Goal: Task Accomplishment & Management: Manage account settings

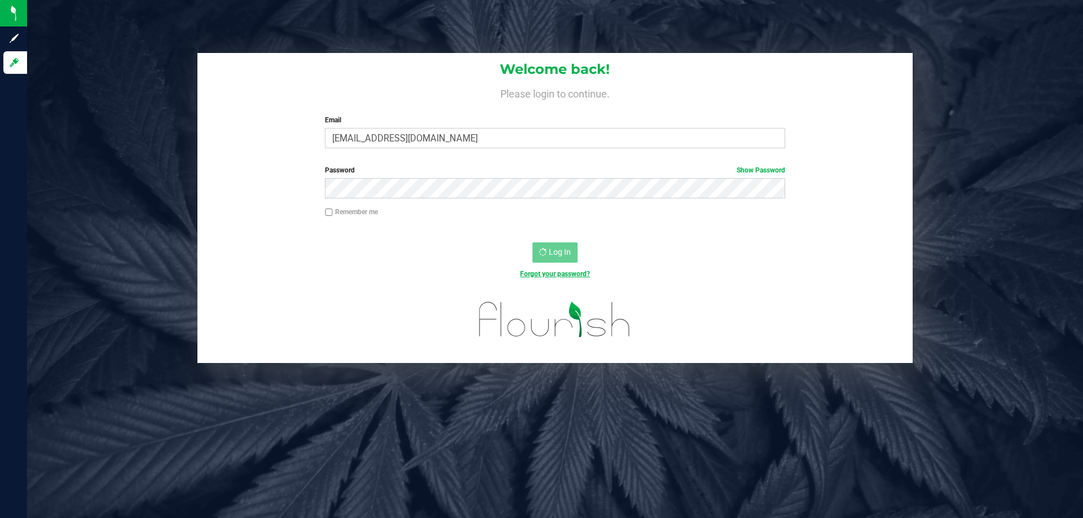
click at [541, 270] on link "Forgot your password?" at bounding box center [555, 274] width 70 height 8
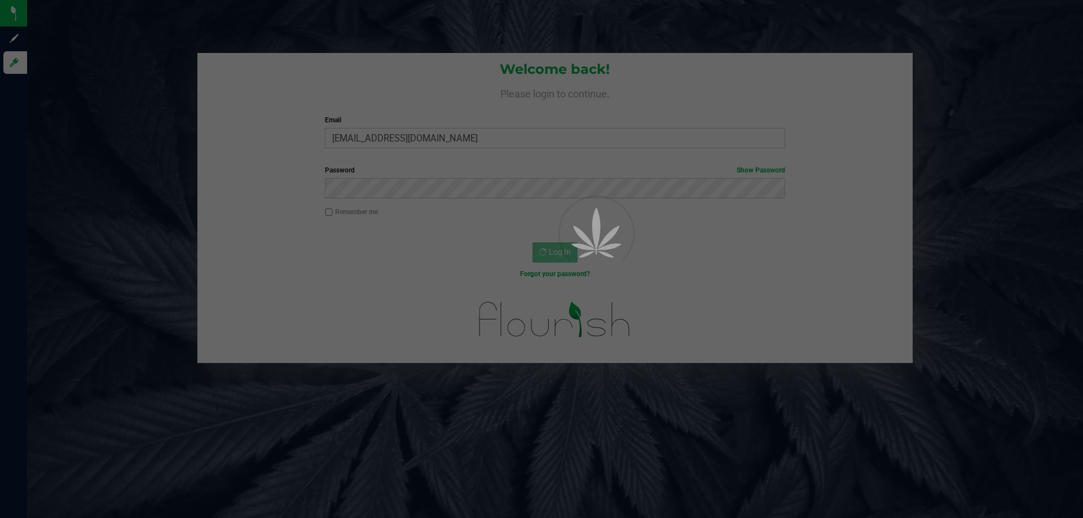
click at [449, 87] on div at bounding box center [541, 259] width 1083 height 518
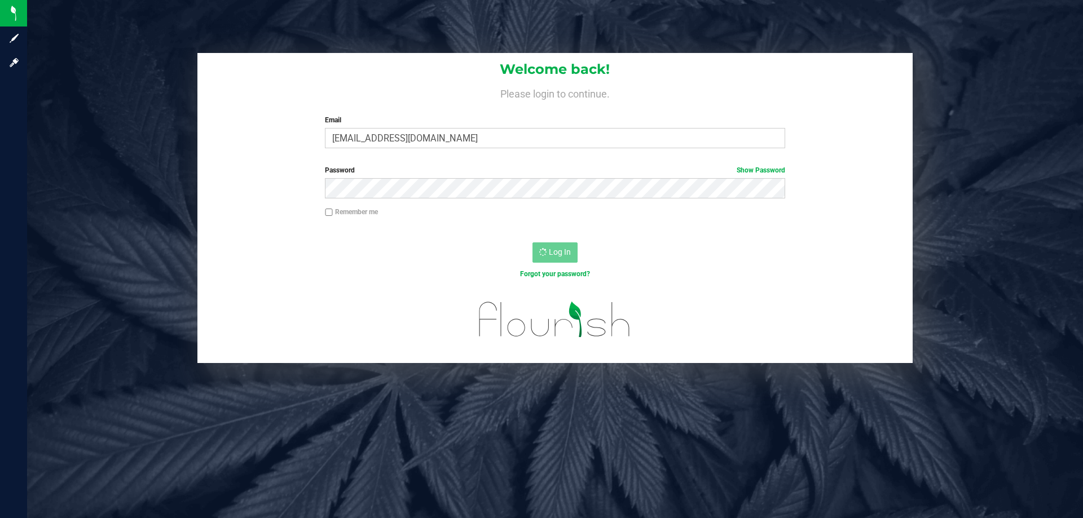
click at [206, 186] on div "Password Show Password" at bounding box center [554, 186] width 715 height 42
click at [150, 122] on div "Welcome back! Please login to continue. Email lramos@liveparallel.com Required …" at bounding box center [555, 208] width 1073 height 310
click at [151, 110] on div "Welcome back! Please login to continue. Email lramos@liveparallel.com Required …" at bounding box center [555, 208] width 1073 height 310
click at [144, 101] on div "Welcome back! Please login to continue. Email lramos@liveparallel.com Required …" at bounding box center [555, 208] width 1073 height 310
click at [144, 96] on div "Welcome back! Please login to continue. Email lramos@liveparallel.com Required …" at bounding box center [555, 208] width 1073 height 310
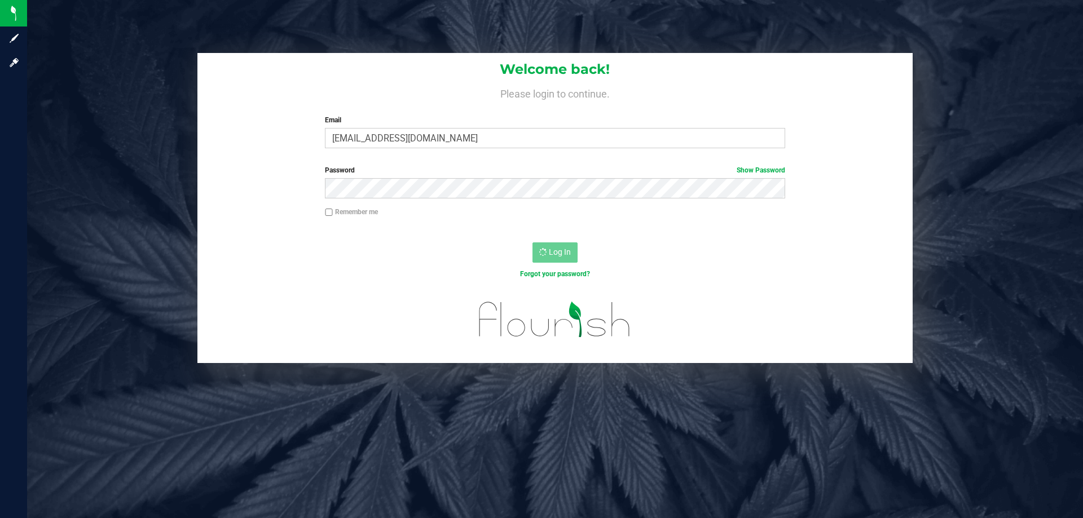
click at [145, 91] on div "Welcome back! Please login to continue. Email lramos@liveparallel.com Required …" at bounding box center [555, 208] width 1073 height 310
click at [158, 92] on div "Welcome back! Please login to continue. Email lramos@liveparallel.com Required …" at bounding box center [555, 208] width 1073 height 310
click at [188, 96] on div "Welcome back! Please login to continue. Email lramos@liveparallel.com Required …" at bounding box center [555, 208] width 1073 height 310
click at [190, 86] on div "Welcome back! Please login to continue. Email lramos@liveparallel.com Required …" at bounding box center [555, 208] width 1073 height 310
click at [194, 85] on div "Welcome back! Please login to continue. Email lramos@liveparallel.com Required …" at bounding box center [555, 208] width 1073 height 310
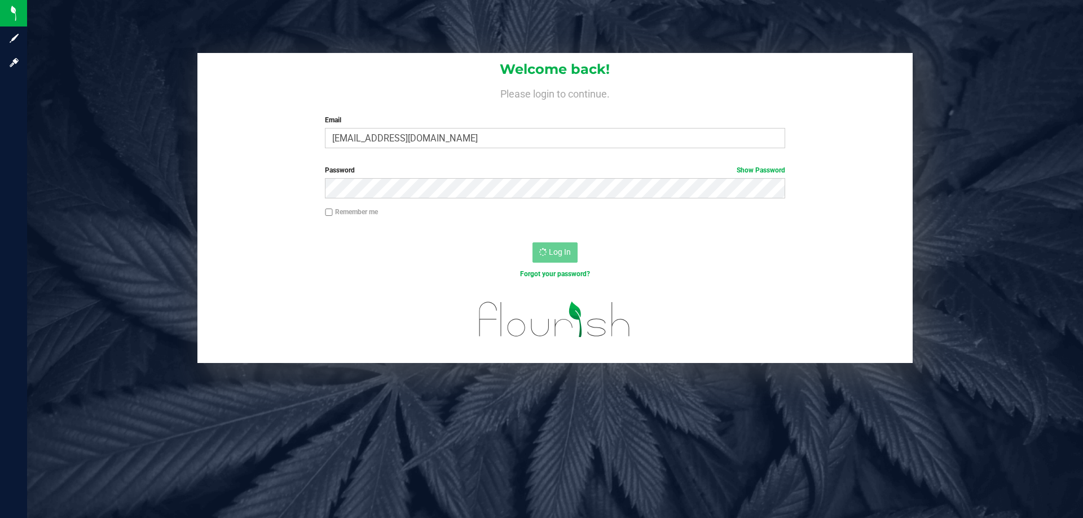
click at [417, 244] on div "Log In" at bounding box center [554, 256] width 715 height 38
click at [309, 277] on div "Forgot your password?" at bounding box center [554, 283] width 715 height 16
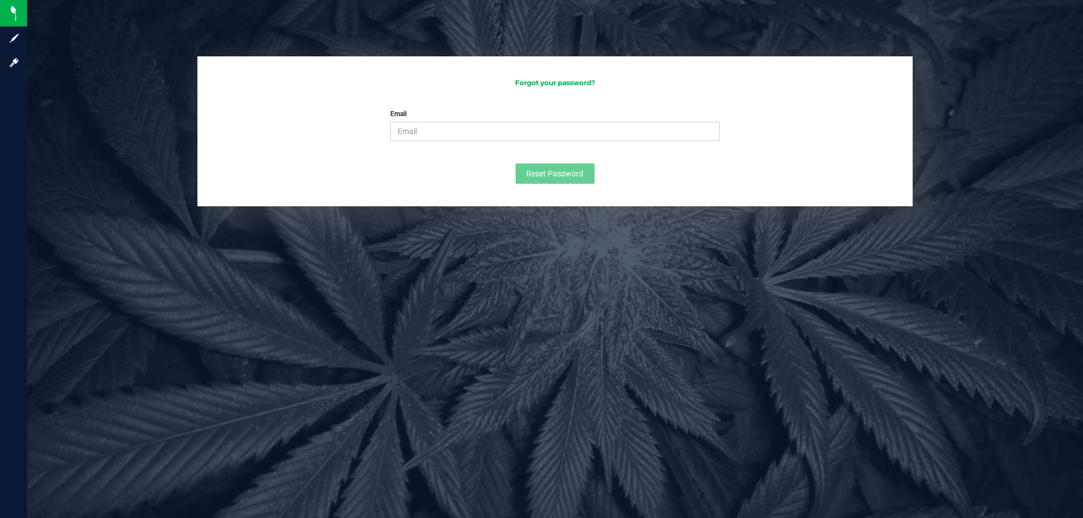
click at [237, 281] on div "Forgot your password? Email Please enter your email Please format your email co…" at bounding box center [555, 259] width 1056 height 518
click at [428, 129] on input "Email" at bounding box center [554, 131] width 329 height 19
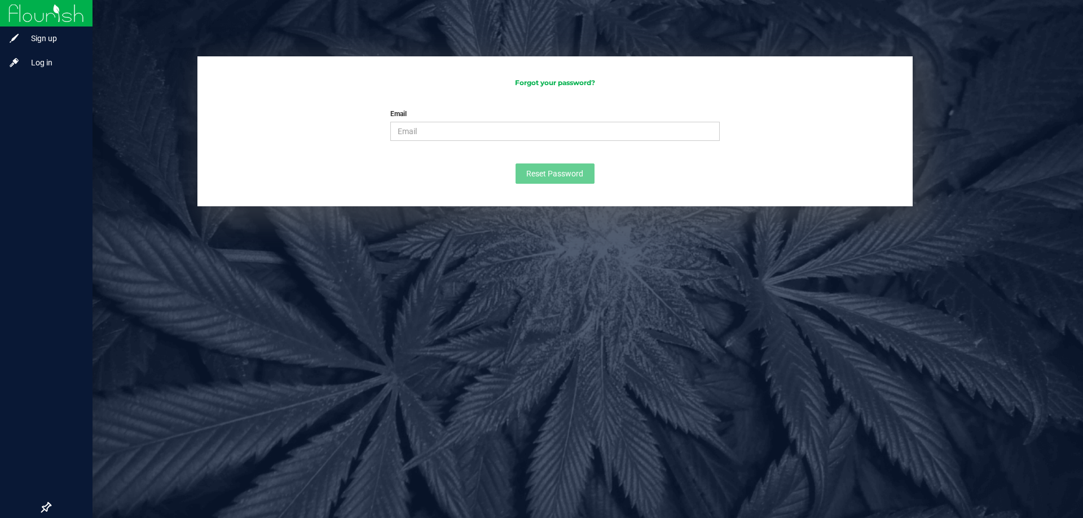
click at [12, 17] on img at bounding box center [46, 13] width 76 height 27
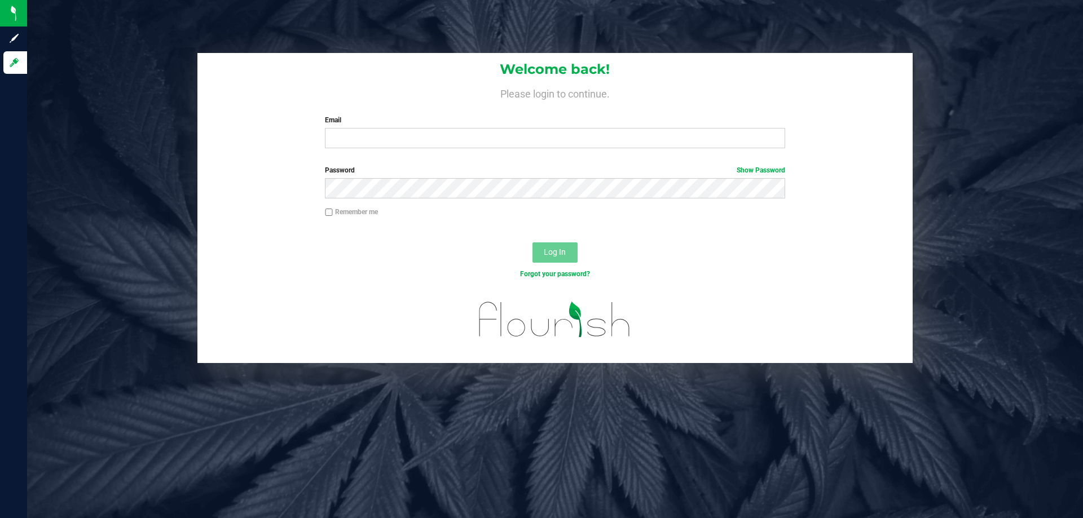
click at [344, 125] on label "Email" at bounding box center [555, 120] width 460 height 10
click at [344, 128] on input "Email" at bounding box center [555, 138] width 460 height 20
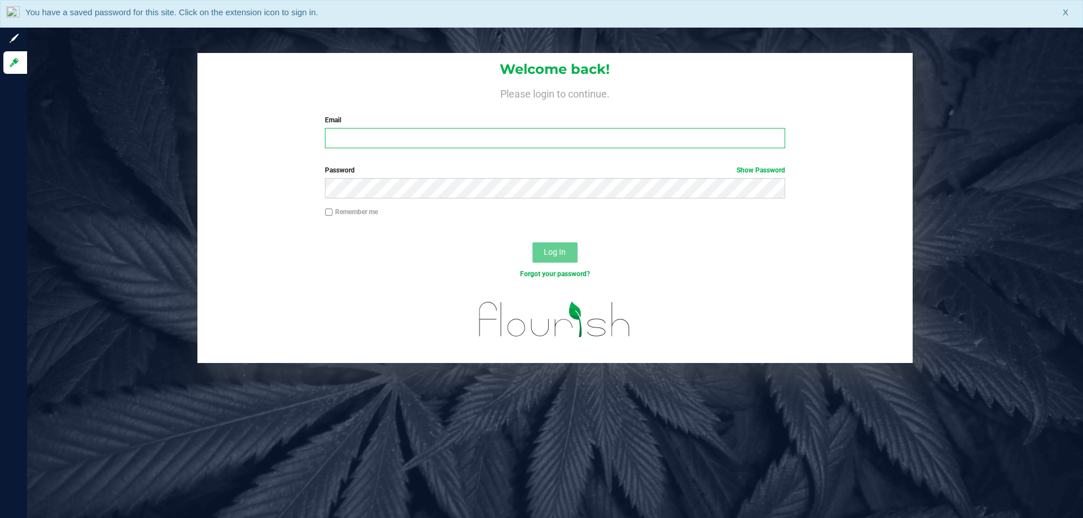
click at [333, 138] on input "Email" at bounding box center [555, 138] width 460 height 20
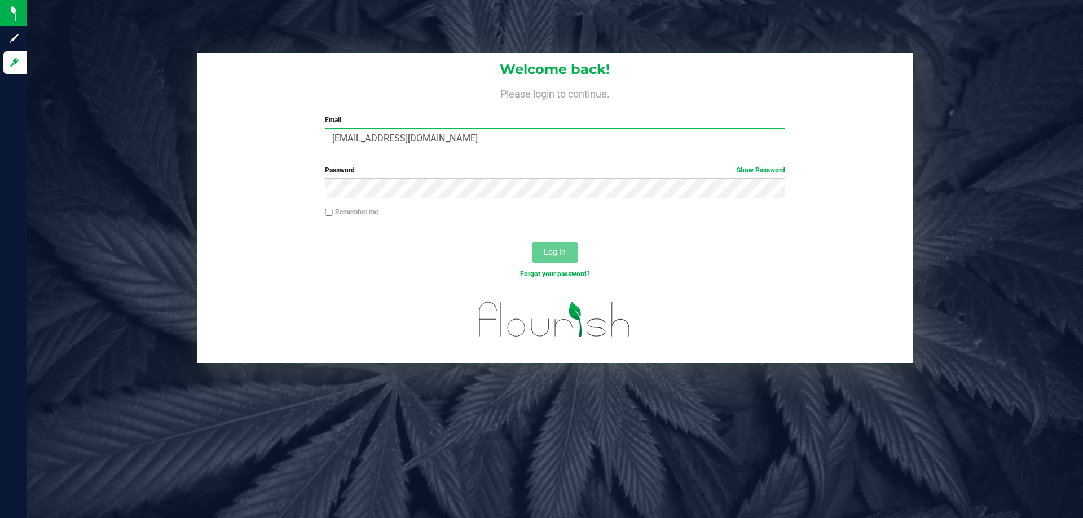
type input "[EMAIL_ADDRESS][DOMAIN_NAME]"
click at [532, 242] on button "Log In" at bounding box center [554, 252] width 45 height 20
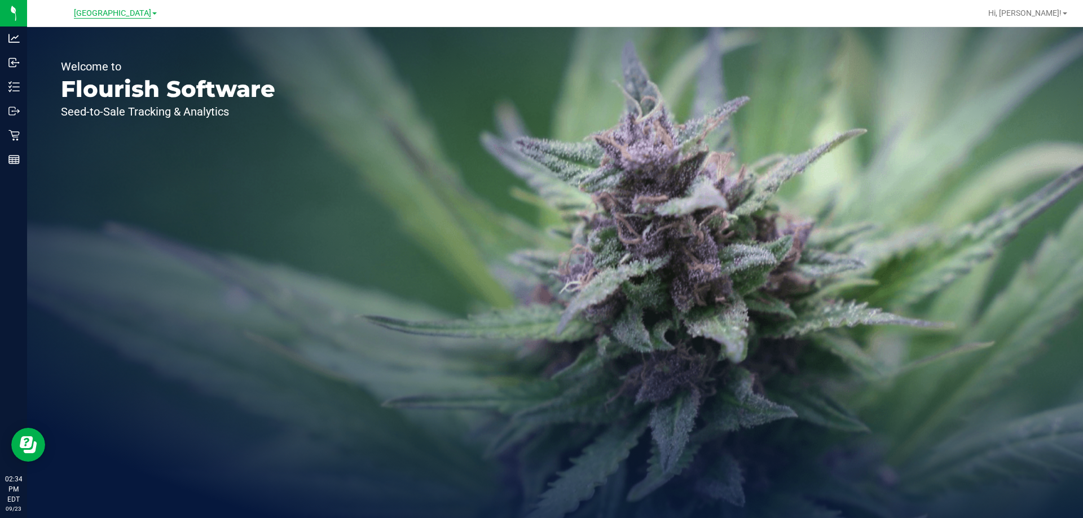
click at [112, 8] on span "Lakeland WC" at bounding box center [112, 13] width 77 height 10
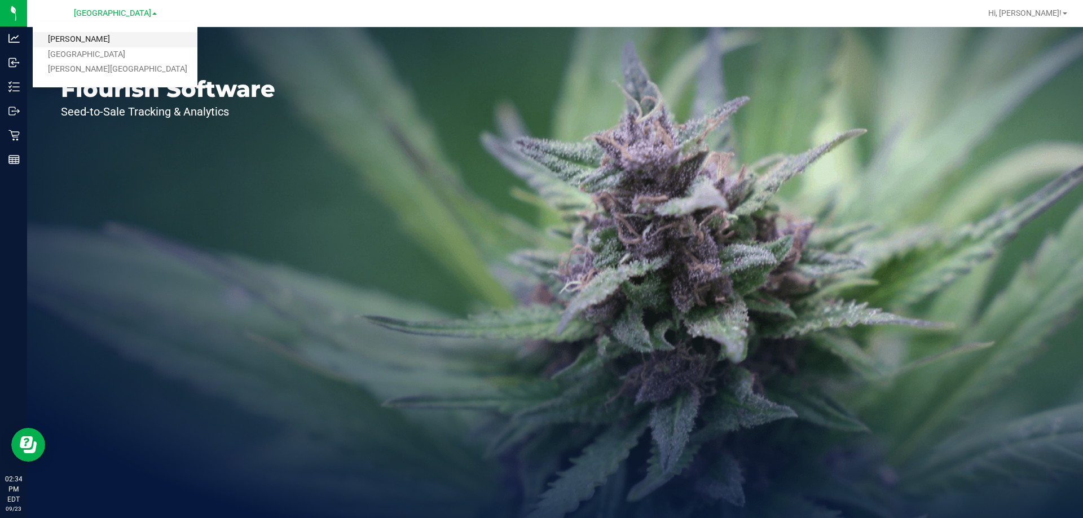
click at [74, 40] on link "[PERSON_NAME]" at bounding box center [115, 39] width 165 height 15
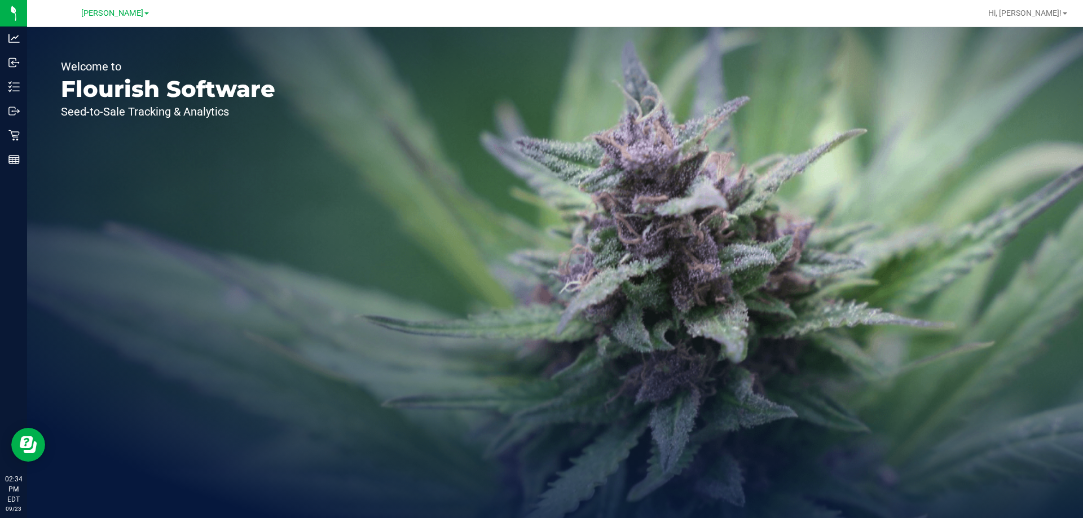
click at [321, 334] on div "Welcome to Flourish Software Seed-to-Sale Tracking & Analytics" at bounding box center [555, 272] width 1056 height 491
drag, startPoint x: 18, startPoint y: 137, endPoint x: 525, endPoint y: 325, distance: 540.6
click at [18, 136] on icon at bounding box center [13, 135] width 11 height 11
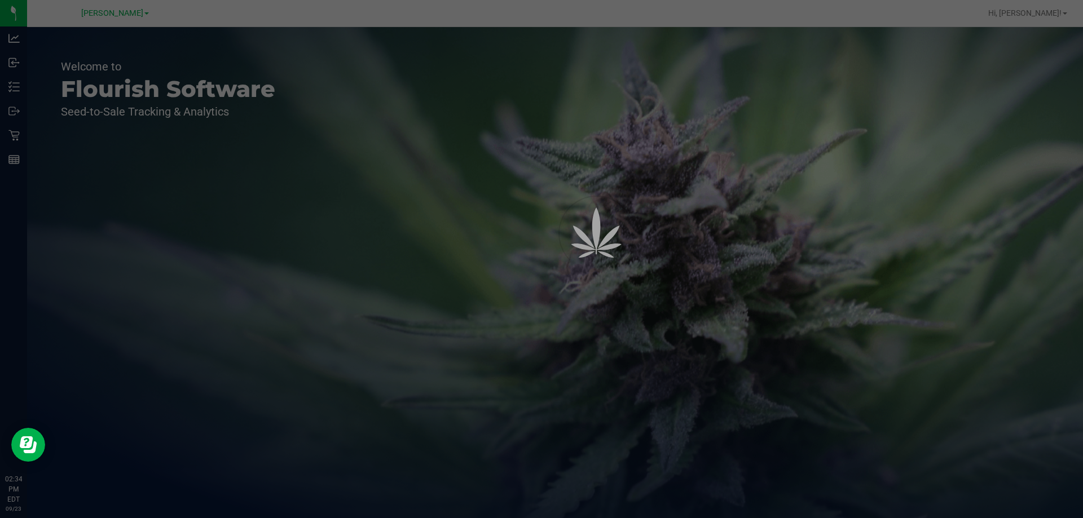
click at [609, 413] on div at bounding box center [541, 259] width 1083 height 518
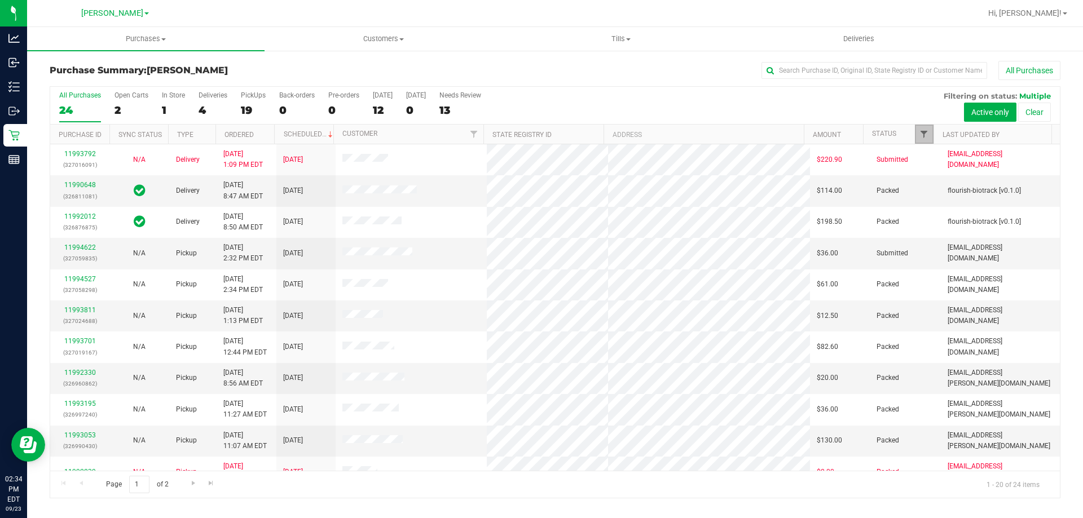
click at [921, 133] on span "Filter" at bounding box center [923, 134] width 9 height 9
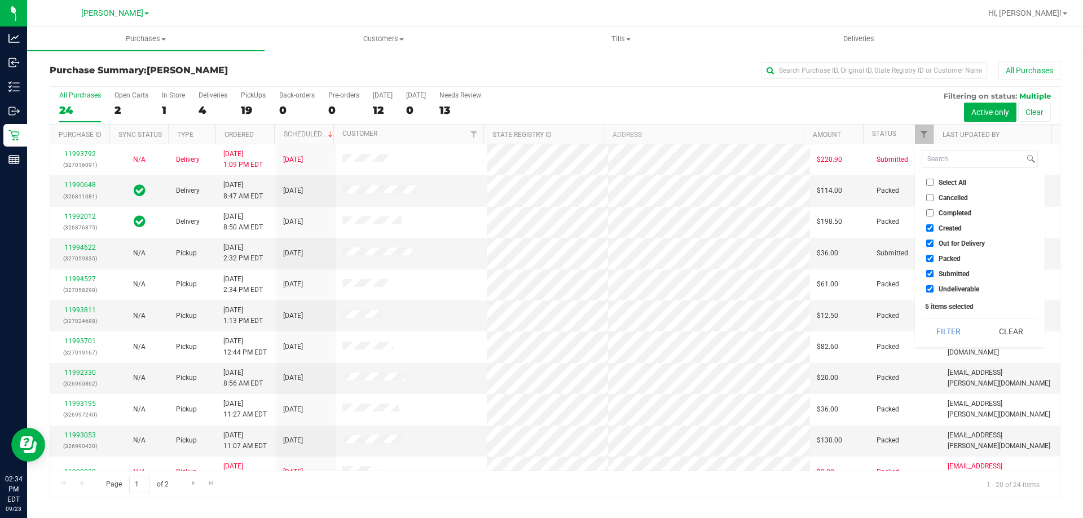
click at [950, 179] on span "Select All" at bounding box center [952, 182] width 28 height 7
click at [933, 179] on input "Select All" at bounding box center [929, 182] width 7 height 7
checkbox input "true"
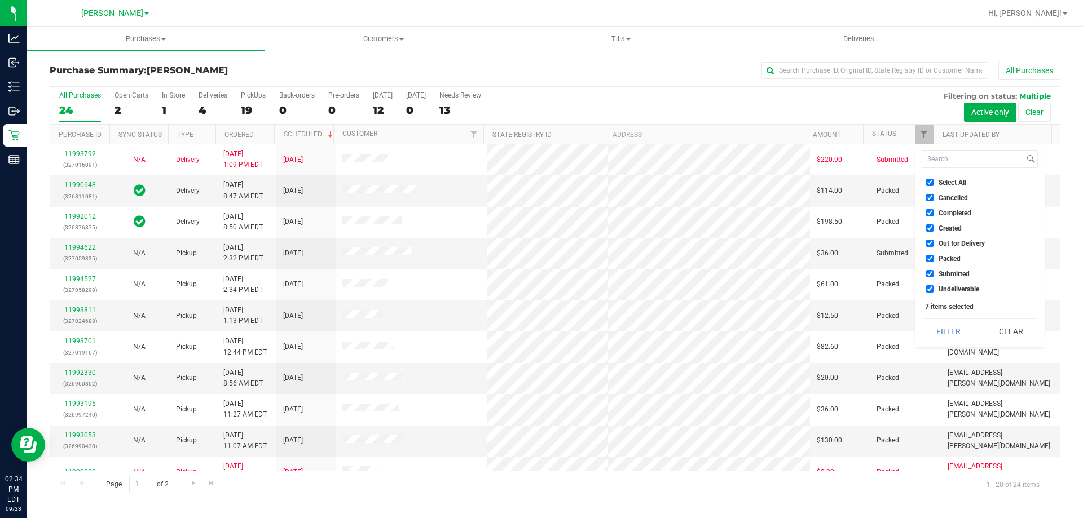
click at [947, 181] on span "Select All" at bounding box center [952, 182] width 28 height 7
click at [933, 181] on input "Select All" at bounding box center [929, 182] width 7 height 7
checkbox input "false"
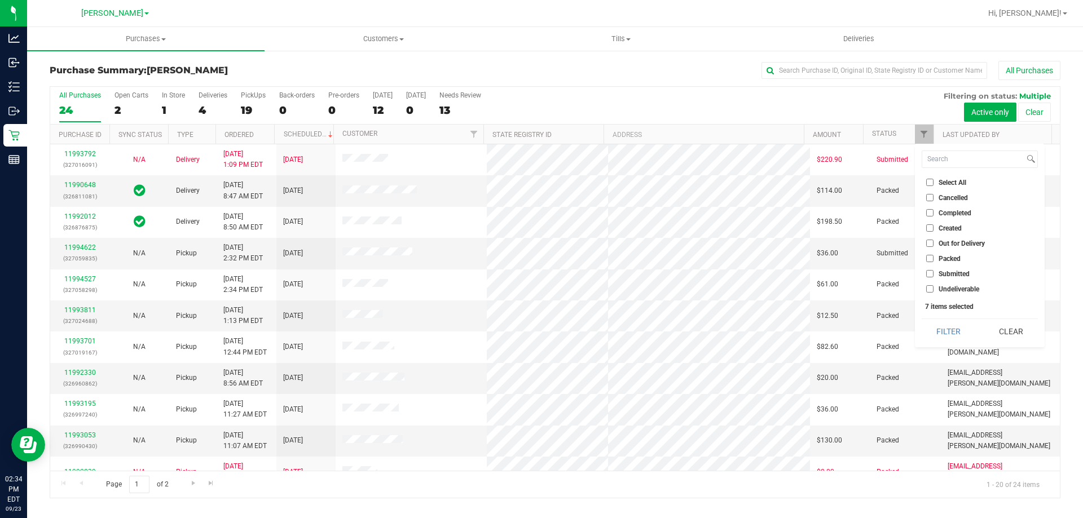
checkbox input "false"
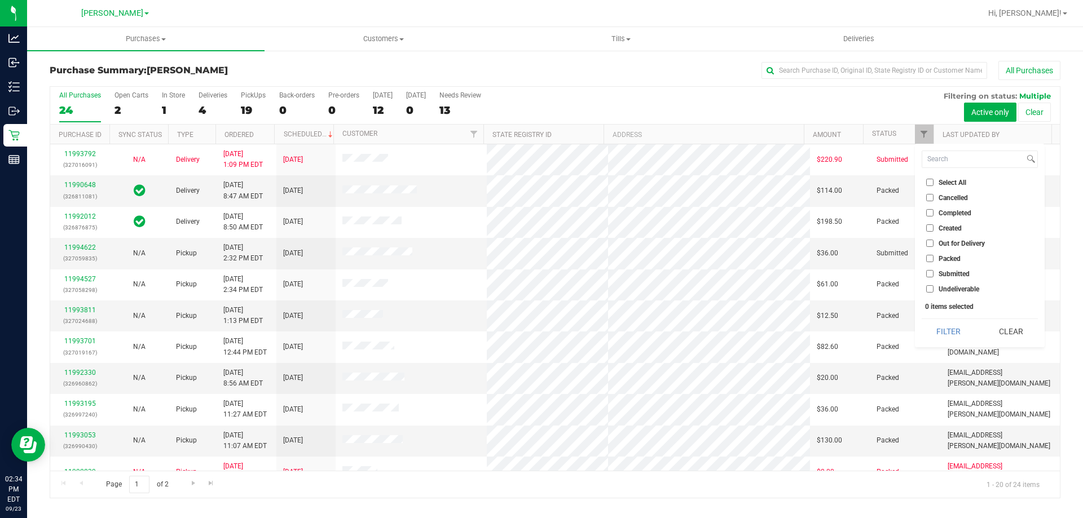
click at [942, 271] on span "Submitted" at bounding box center [953, 274] width 31 height 7
click at [933, 271] on input "Submitted" at bounding box center [929, 273] width 7 height 7
checkbox input "true"
click at [938, 330] on button "Filter" at bounding box center [948, 331] width 54 height 25
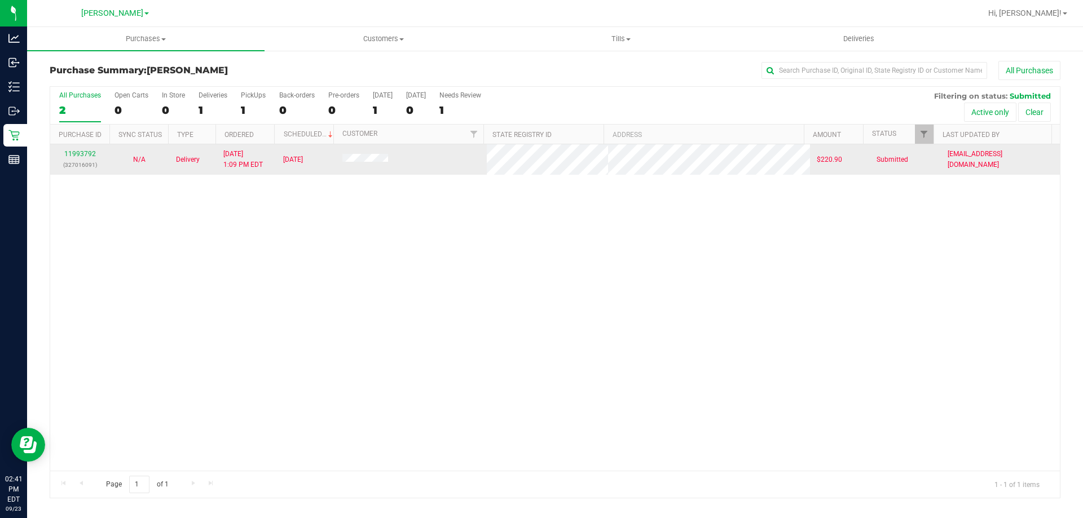
drag, startPoint x: 510, startPoint y: 367, endPoint x: 272, endPoint y: 161, distance: 315.1
click at [509, 366] on div "11993792 (327016091) N/A Delivery [DATE] 1:09 PM EDT 9/26/2025 $220.90 Submitte…" at bounding box center [554, 307] width 1009 height 327
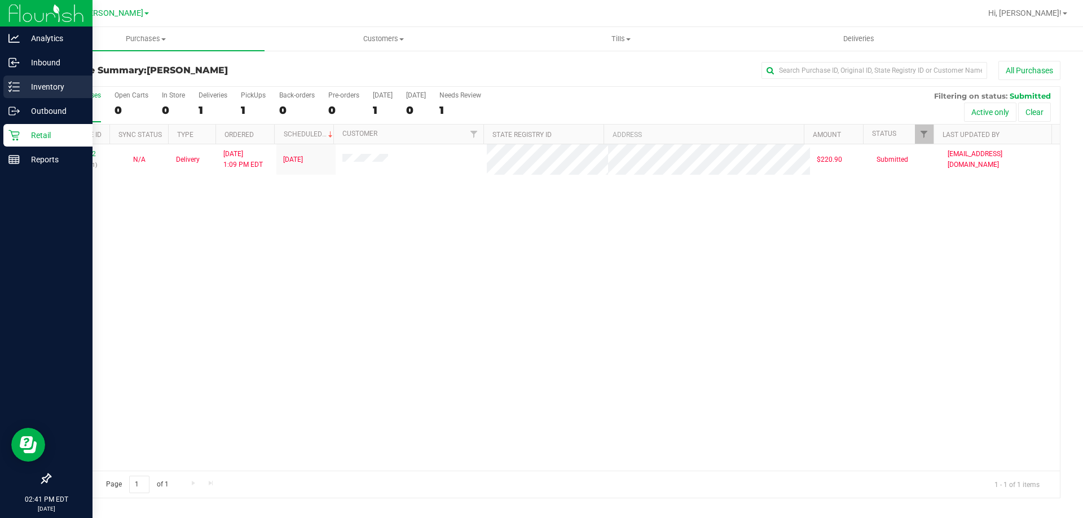
click at [58, 80] on p "Inventory" at bounding box center [54, 87] width 68 height 14
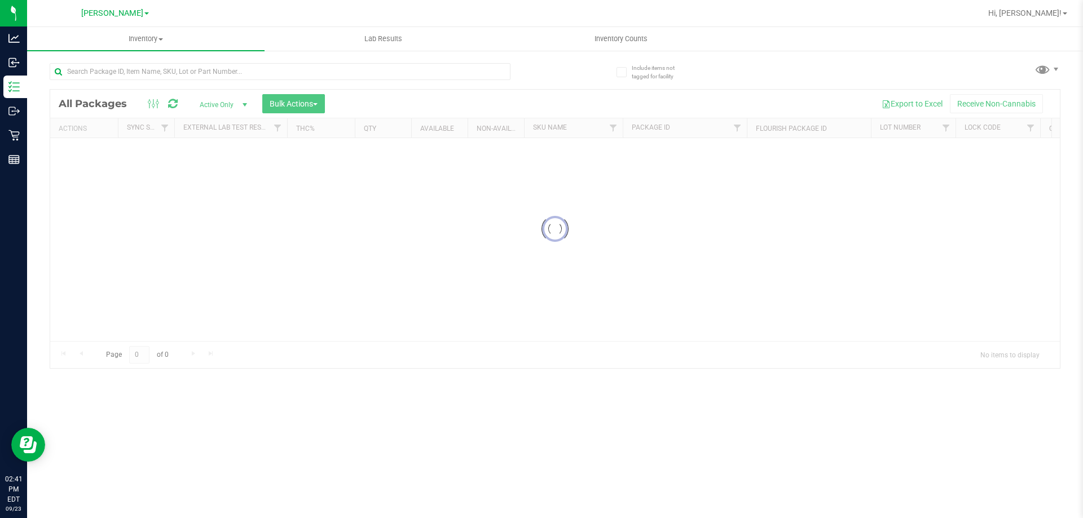
drag, startPoint x: 412, startPoint y: 235, endPoint x: 382, endPoint y: 216, distance: 35.0
click at [411, 235] on div at bounding box center [554, 229] width 1009 height 279
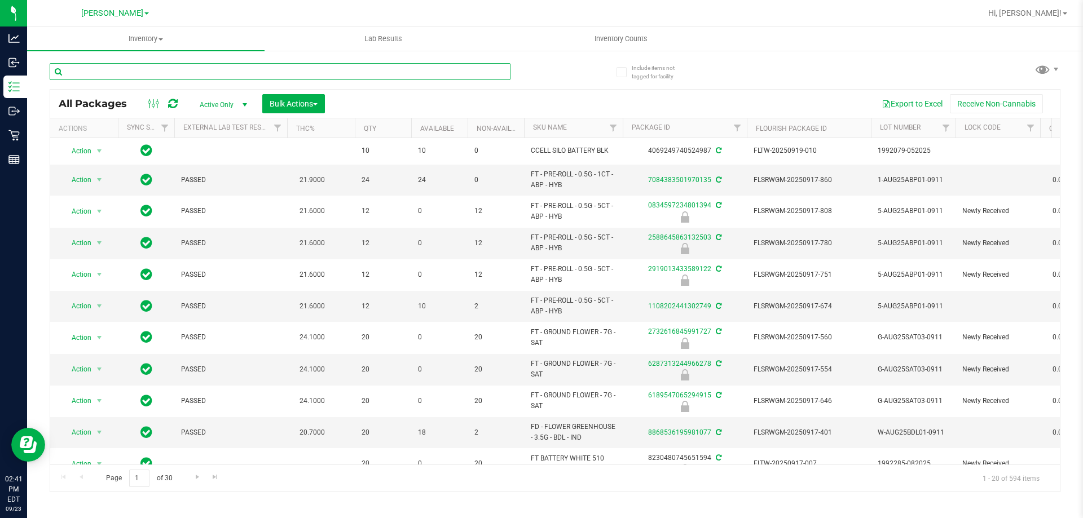
click at [220, 69] on input "text" at bounding box center [280, 71] width 461 height 17
type input "WZL"
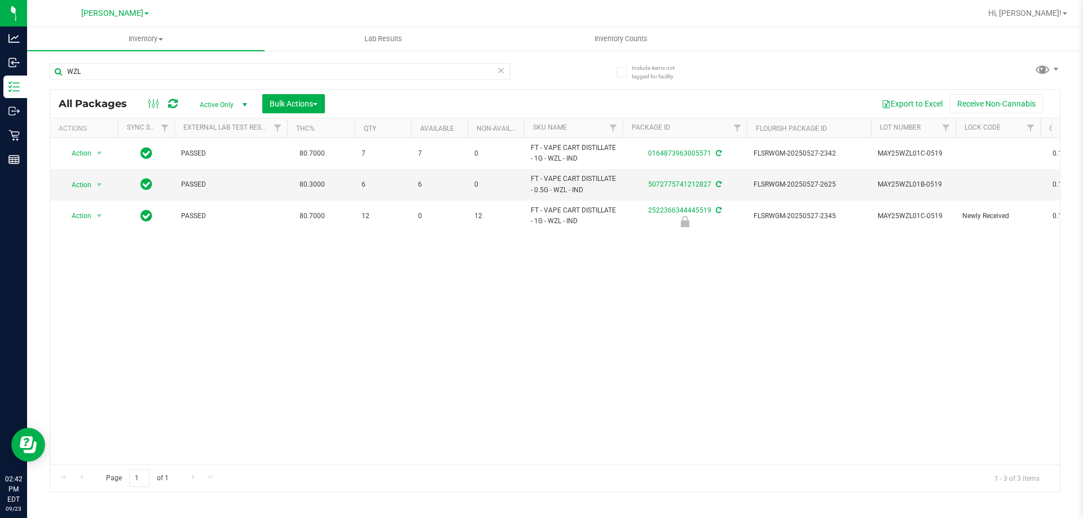
click at [379, 345] on div "Action Action Adjust qty Create package Edit attributes Global inventory Locate…" at bounding box center [554, 301] width 1009 height 327
click at [84, 187] on span "Action" at bounding box center [76, 185] width 30 height 16
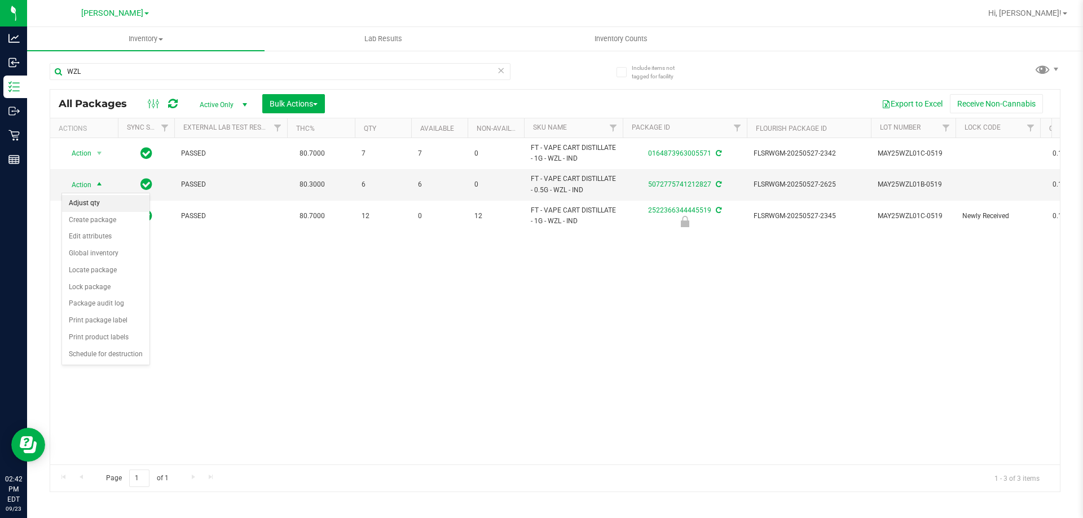
click at [95, 202] on li "Adjust qty" at bounding box center [105, 203] width 87 height 17
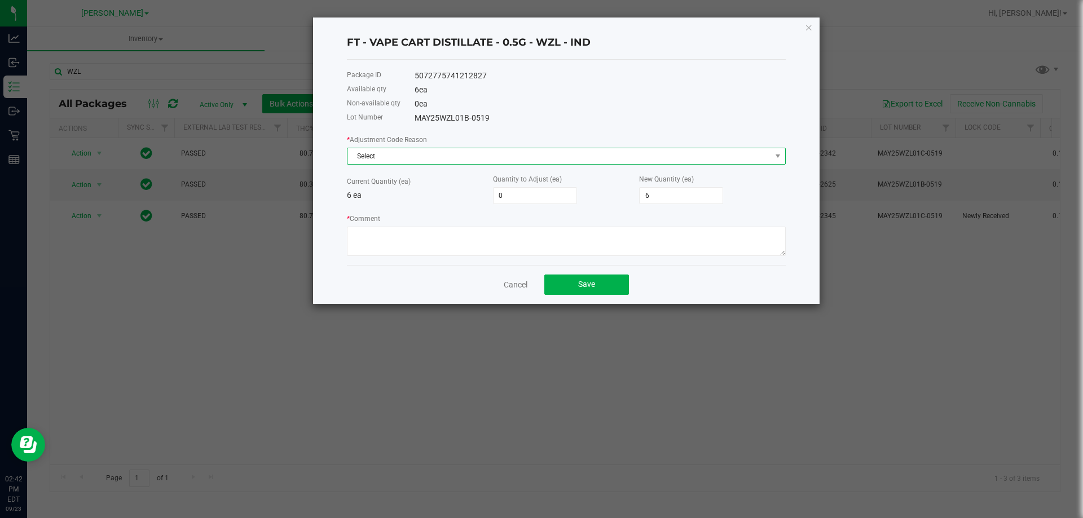
click at [447, 151] on span "Select" at bounding box center [559, 156] width 424 height 16
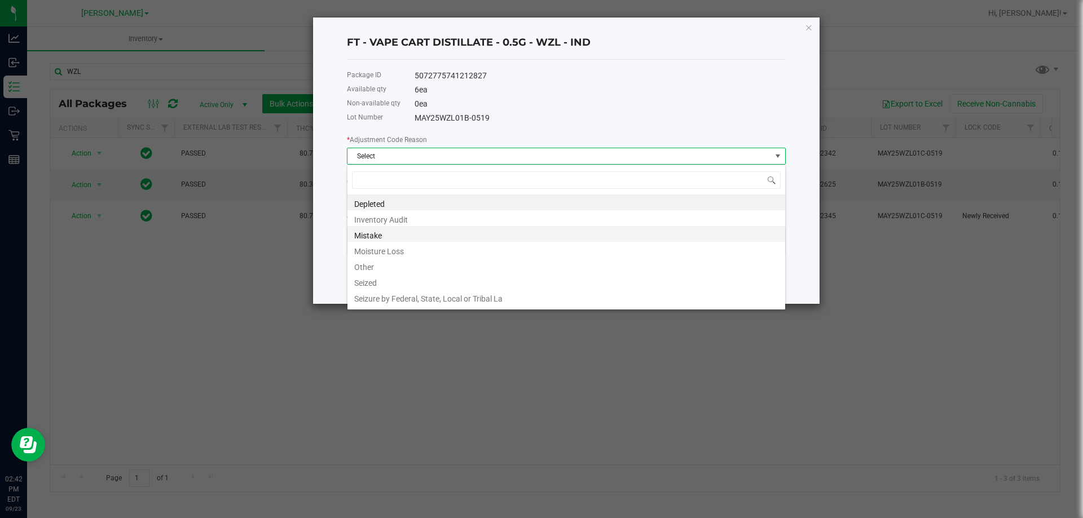
click at [373, 235] on li "Mistake" at bounding box center [566, 234] width 438 height 16
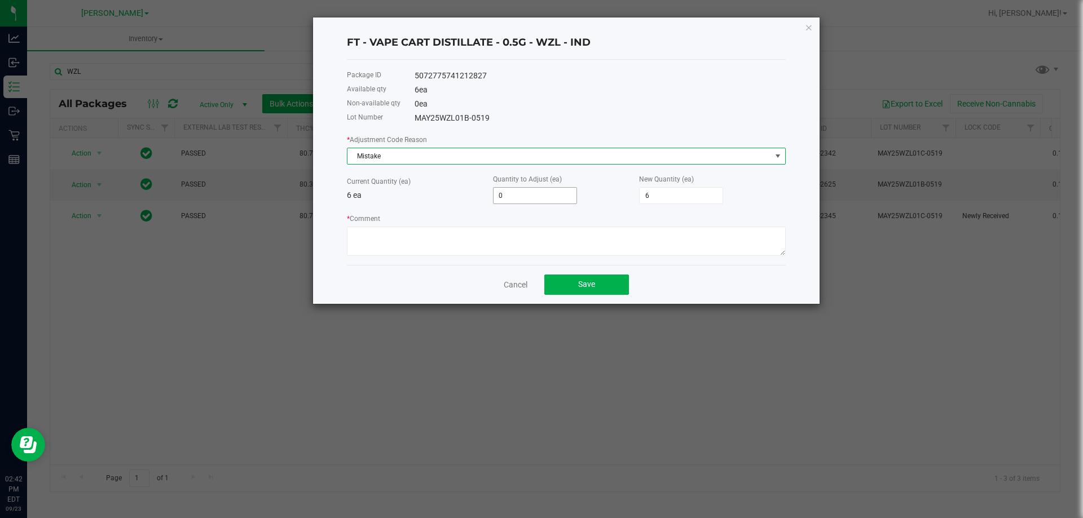
click at [522, 195] on input "0" at bounding box center [534, 196] width 83 height 16
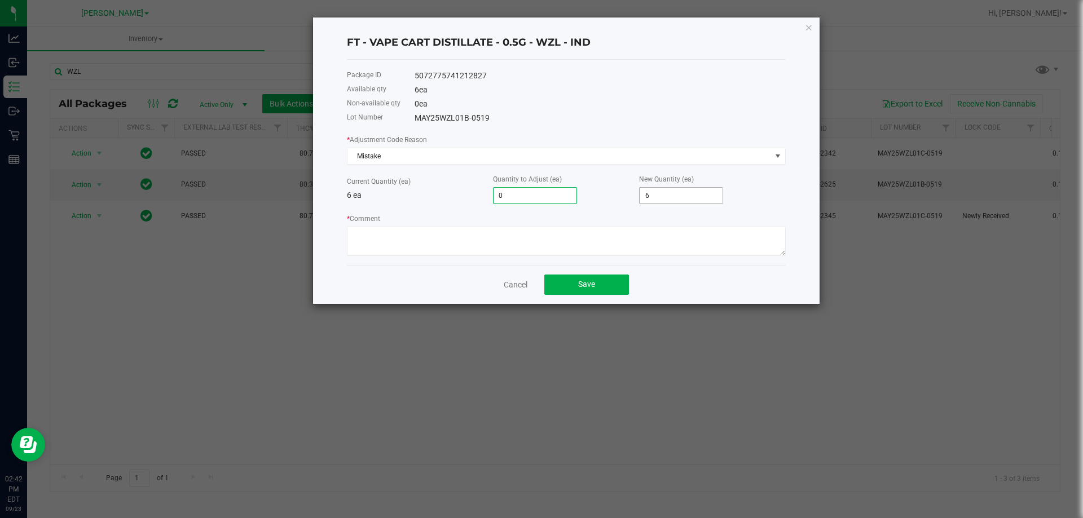
click at [664, 195] on input "6" at bounding box center [680, 196] width 83 height 16
type input "1"
type input "7"
click at [576, 249] on textarea "* Comment" at bounding box center [566, 241] width 439 height 29
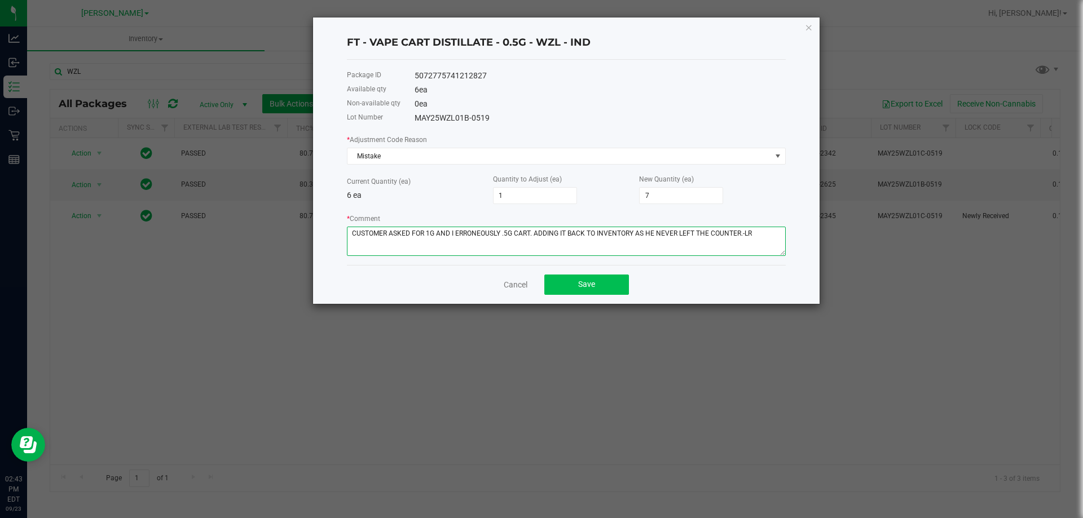
type textarea "CUSTOMER ASKED FOR 1G AND I ERRONEOUSLY .5G CART. ADDING IT BACK TO INVENTORY A…"
click at [581, 279] on button "Save" at bounding box center [586, 285] width 85 height 20
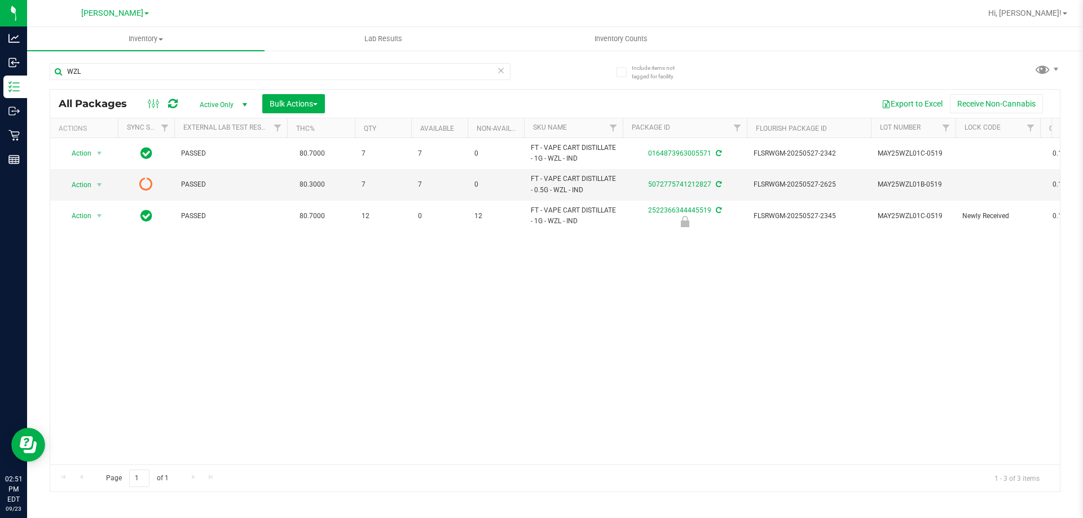
click at [512, 362] on div "Action Action Adjust qty Create package Edit attributes Global inventory Locate…" at bounding box center [554, 301] width 1009 height 327
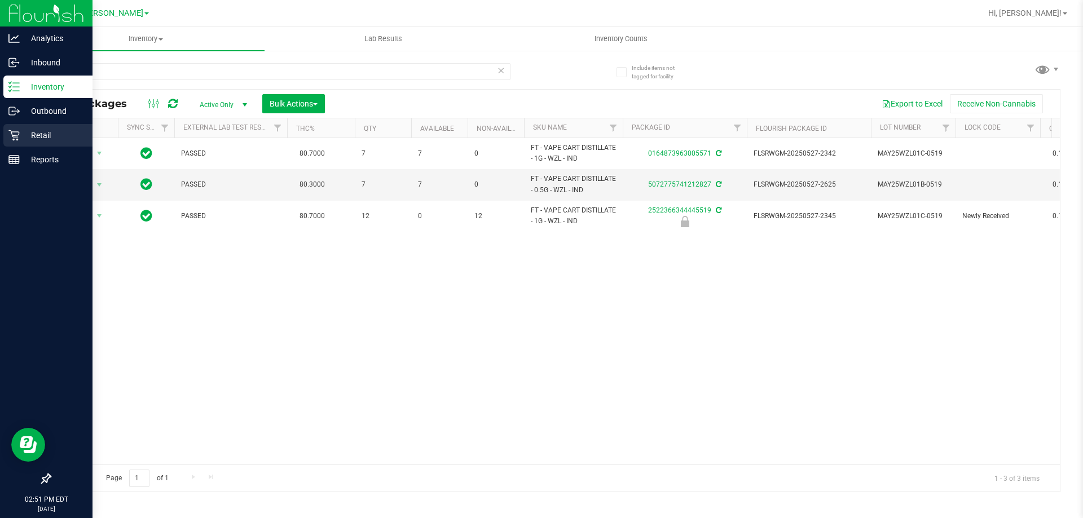
click at [19, 137] on icon at bounding box center [13, 135] width 11 height 11
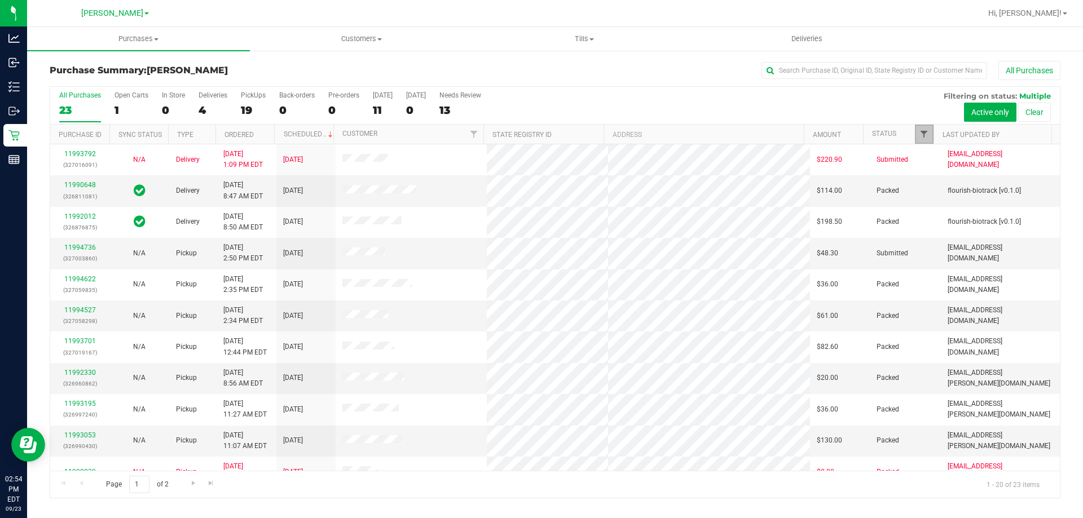
click at [925, 134] on span "Filter" at bounding box center [923, 134] width 9 height 9
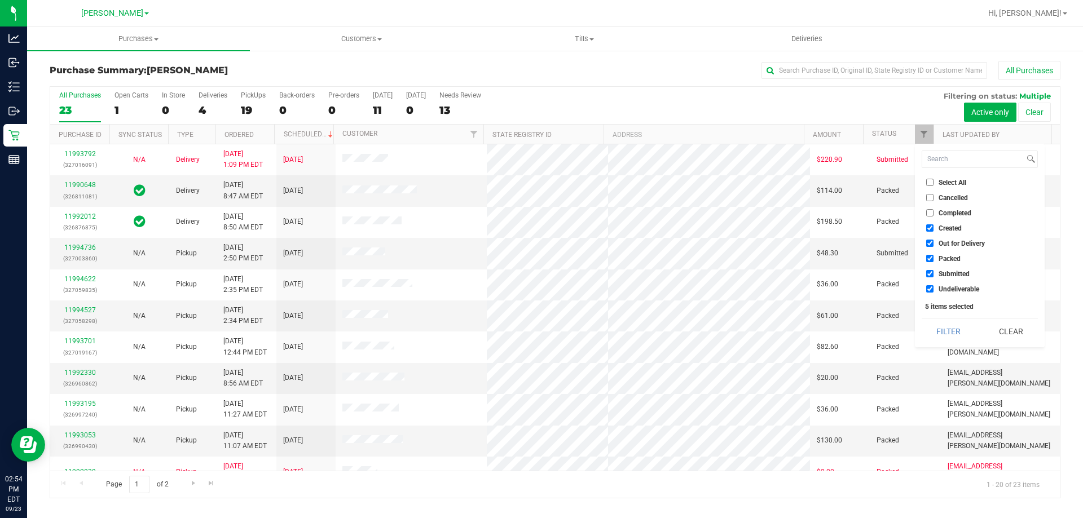
click at [948, 180] on span "Select All" at bounding box center [952, 182] width 28 height 7
click at [933, 180] on input "Select All" at bounding box center [929, 182] width 7 height 7
checkbox input "true"
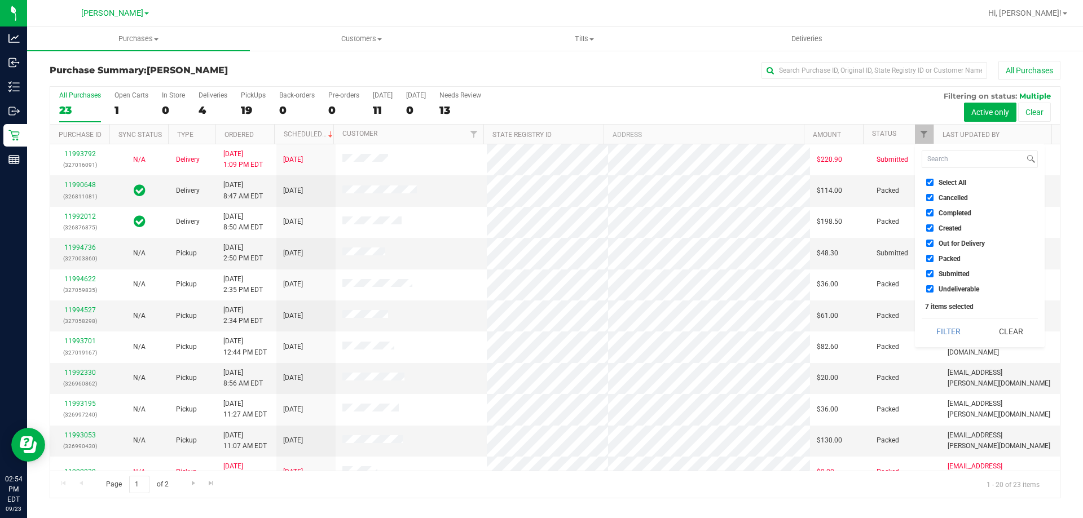
click at [949, 184] on span "Select All" at bounding box center [952, 182] width 28 height 7
click at [933, 184] on input "Select All" at bounding box center [929, 182] width 7 height 7
checkbox input "false"
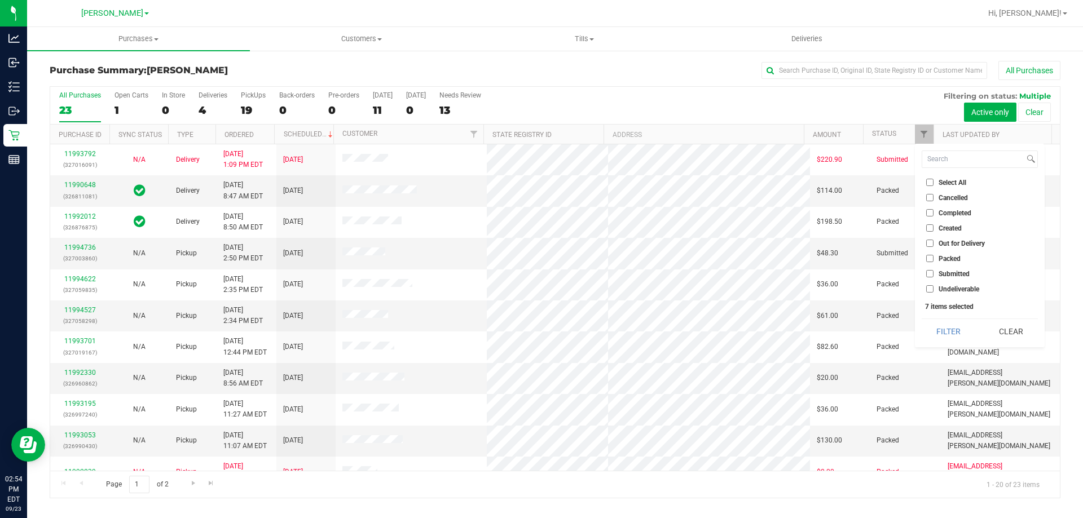
checkbox input "false"
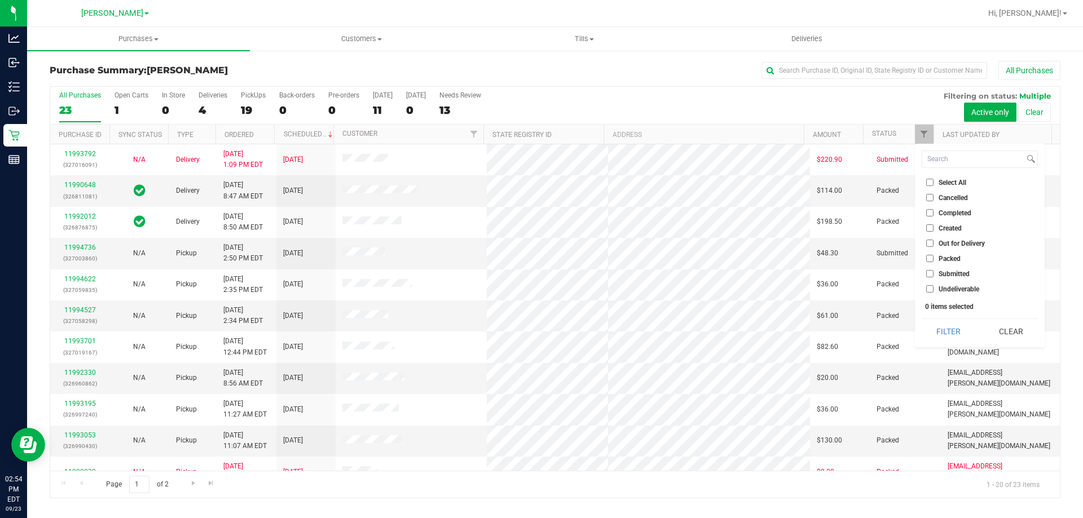
click at [946, 276] on span "Submitted" at bounding box center [953, 274] width 31 height 7
click at [933, 276] on input "Submitted" at bounding box center [929, 273] width 7 height 7
checkbox input "true"
click at [947, 327] on button "Filter" at bounding box center [948, 331] width 54 height 25
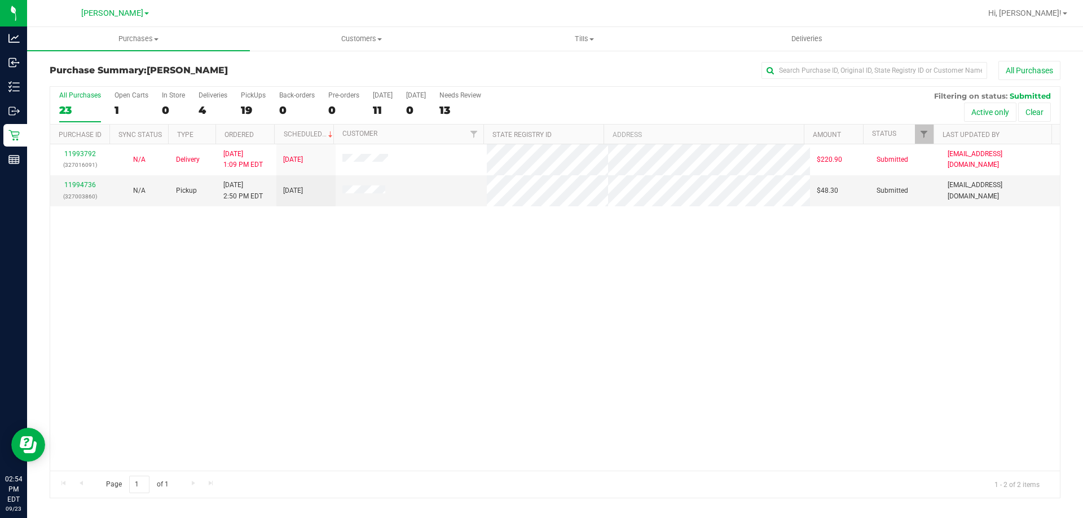
click at [500, 315] on div "11993792 (327016091) N/A Delivery [DATE] 1:09 PM EDT 9/26/2025 $220.90 Submitte…" at bounding box center [554, 307] width 1009 height 327
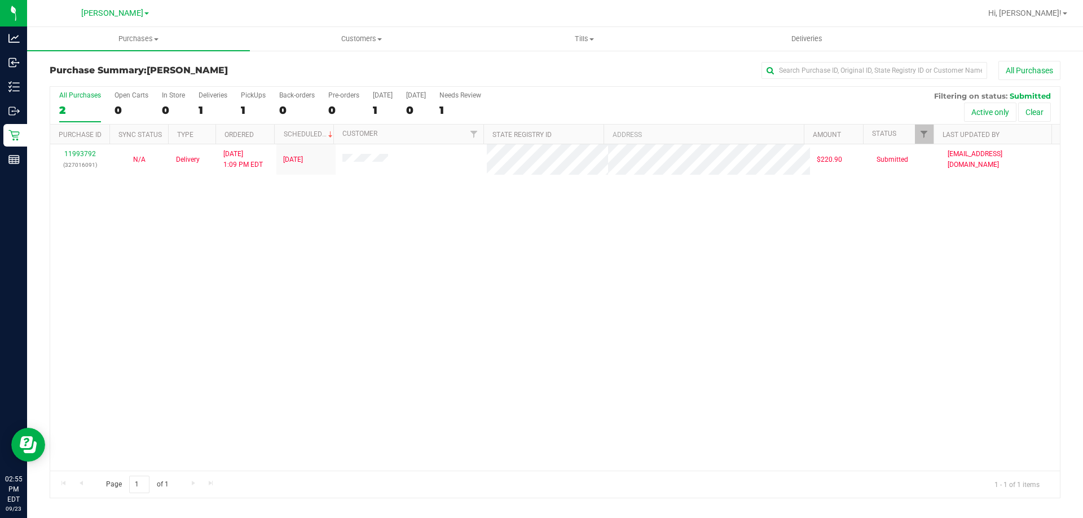
click at [541, 321] on div "11993792 (327016091) N/A Delivery [DATE] 1:09 PM EDT 9/26/2025 $220.90 Submitte…" at bounding box center [554, 307] width 1009 height 327
click at [228, 314] on div "11993792 (327016091) N/A Delivery [DATE] 1:09 PM EDT 9/26/2025 $220.90 Submitte…" at bounding box center [554, 307] width 1009 height 327
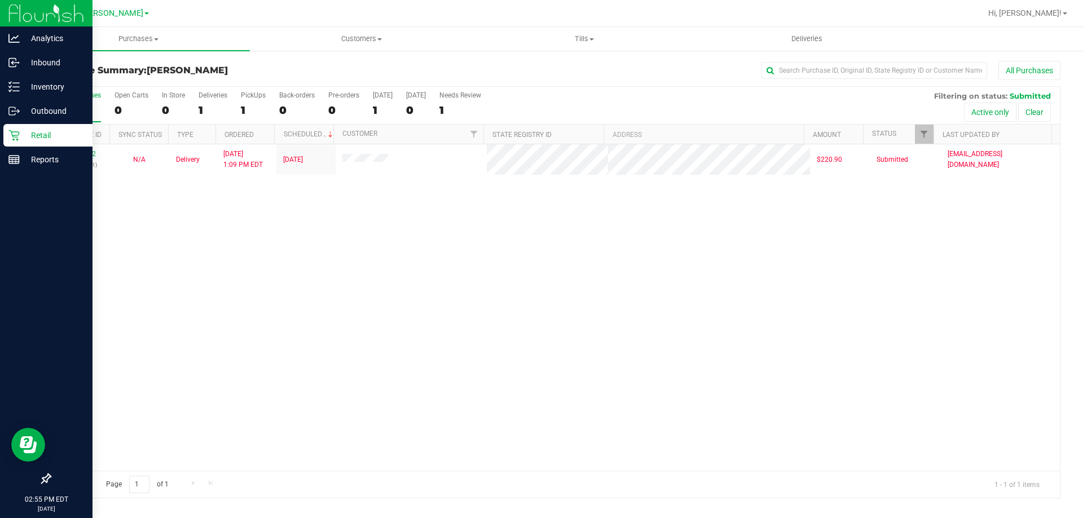
click at [25, 147] on link "Retail" at bounding box center [46, 136] width 92 height 24
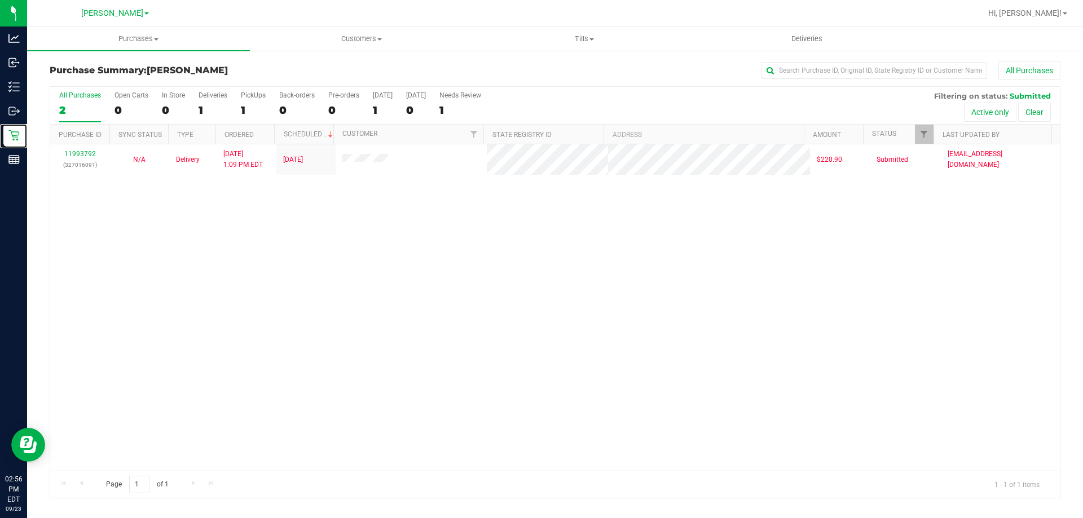
click at [118, 311] on div "11993792 (327016091) N/A Delivery [DATE] 1:09 PM EDT 9/26/2025 $220.90 Submitte…" at bounding box center [554, 307] width 1009 height 327
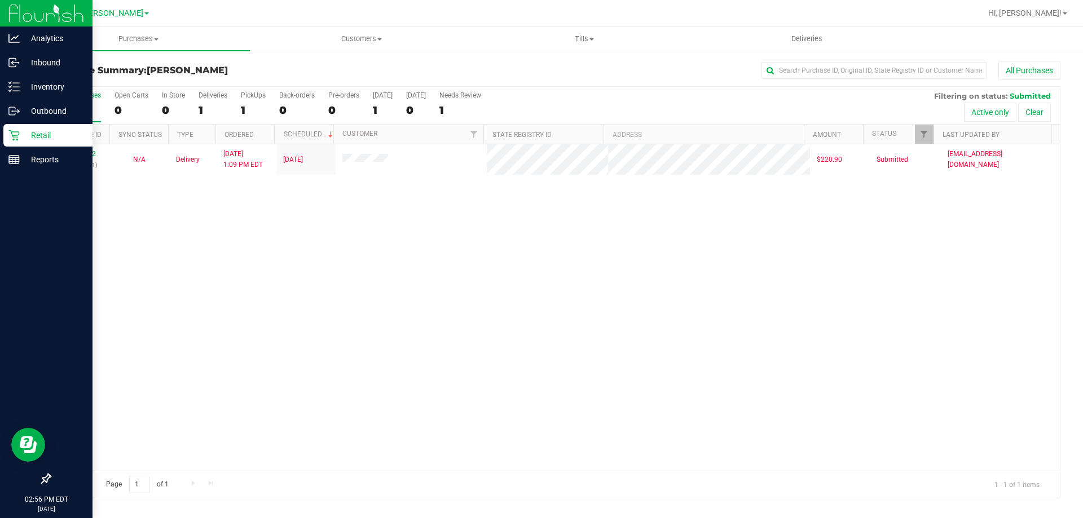
click at [19, 139] on icon at bounding box center [13, 135] width 11 height 11
click at [21, 87] on p "Inventory" at bounding box center [54, 87] width 68 height 14
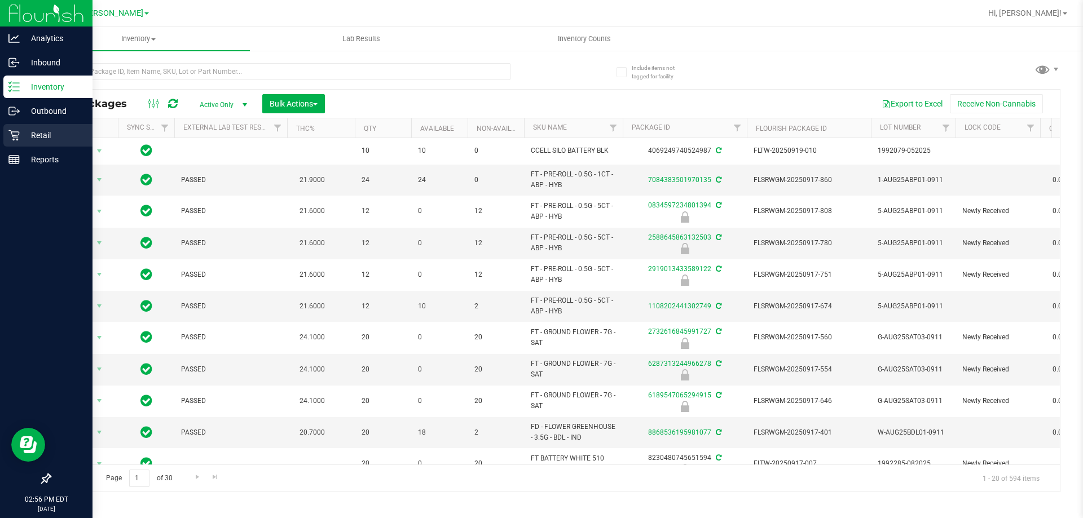
click at [27, 139] on p "Retail" at bounding box center [54, 136] width 68 height 14
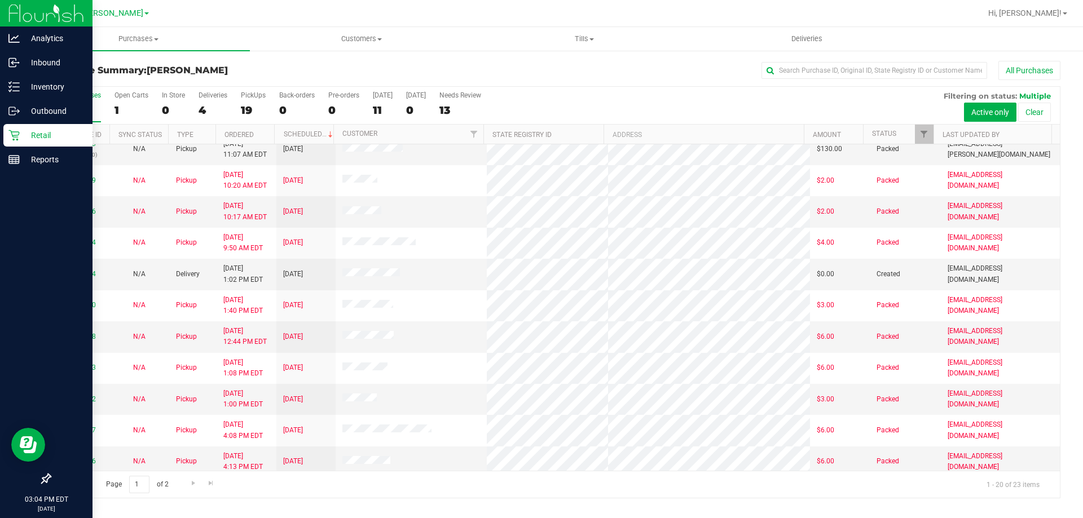
scroll to position [298, 0]
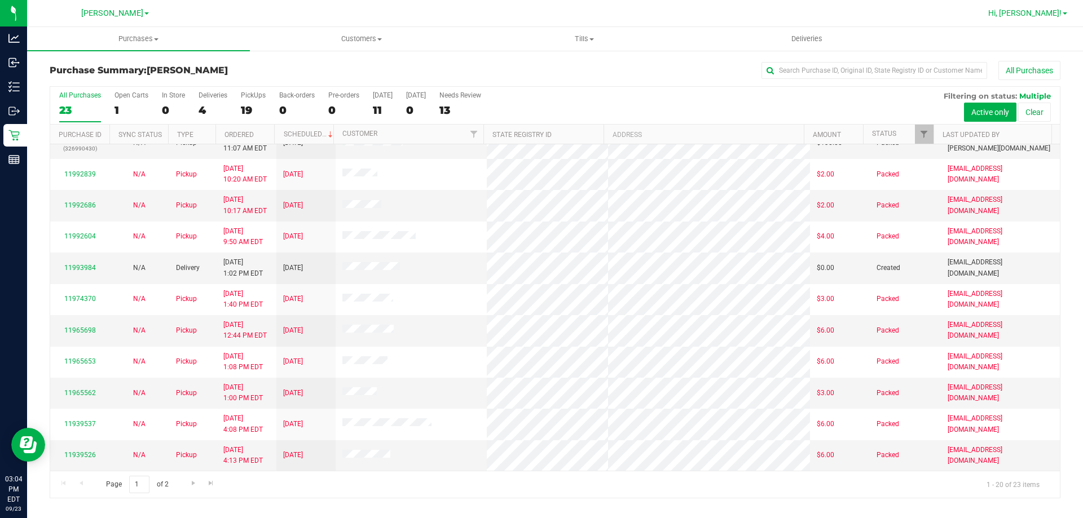
click at [1040, 12] on span "Hi, [PERSON_NAME]!" at bounding box center [1024, 12] width 73 height 9
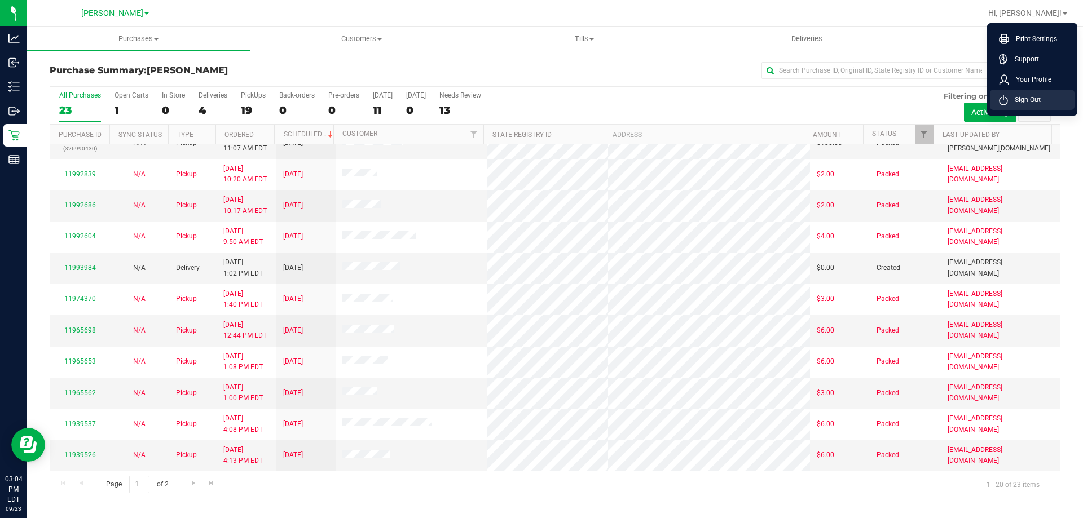
click at [1018, 103] on span "Sign Out" at bounding box center [1024, 99] width 33 height 11
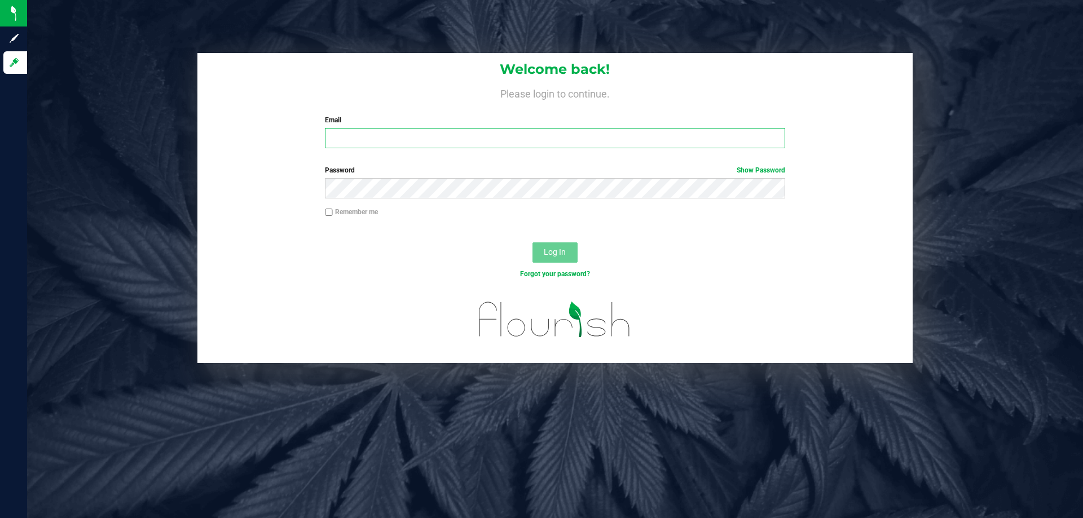
click at [366, 135] on input "Email" at bounding box center [555, 138] width 460 height 20
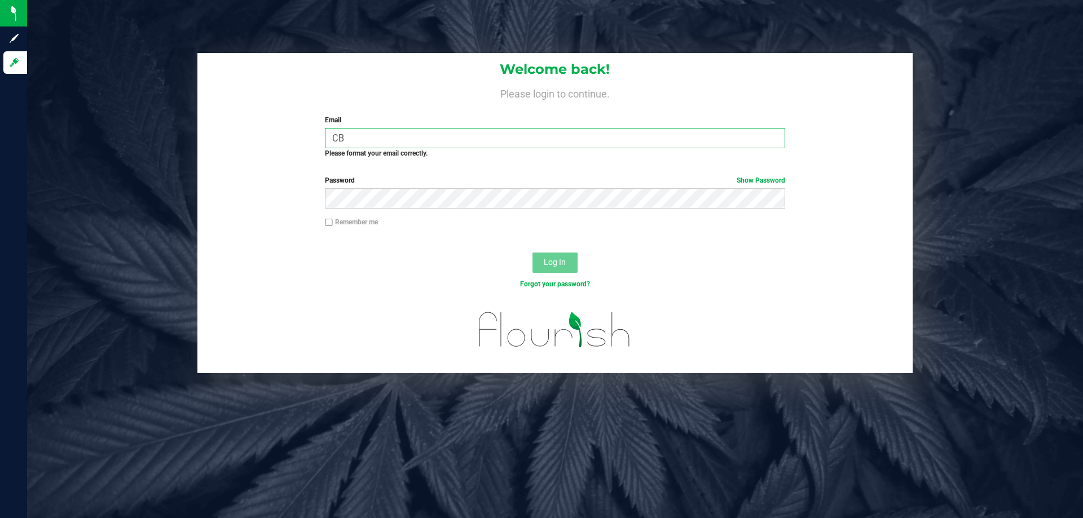
type input "C"
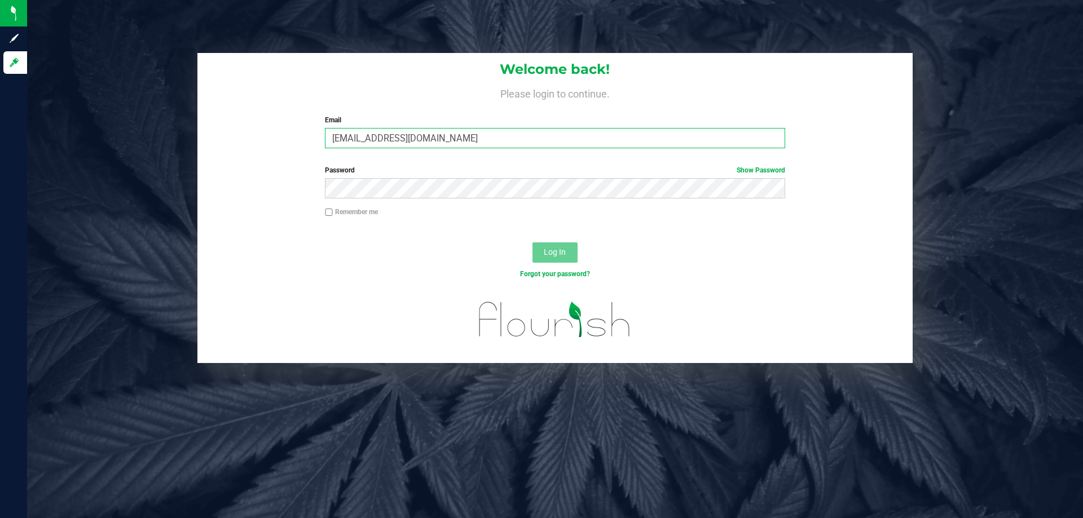
type input "cbrinkley@liveparallel.com"
click at [532, 242] on button "Log In" at bounding box center [554, 252] width 45 height 20
